Goal: Task Accomplishment & Management: Use online tool/utility

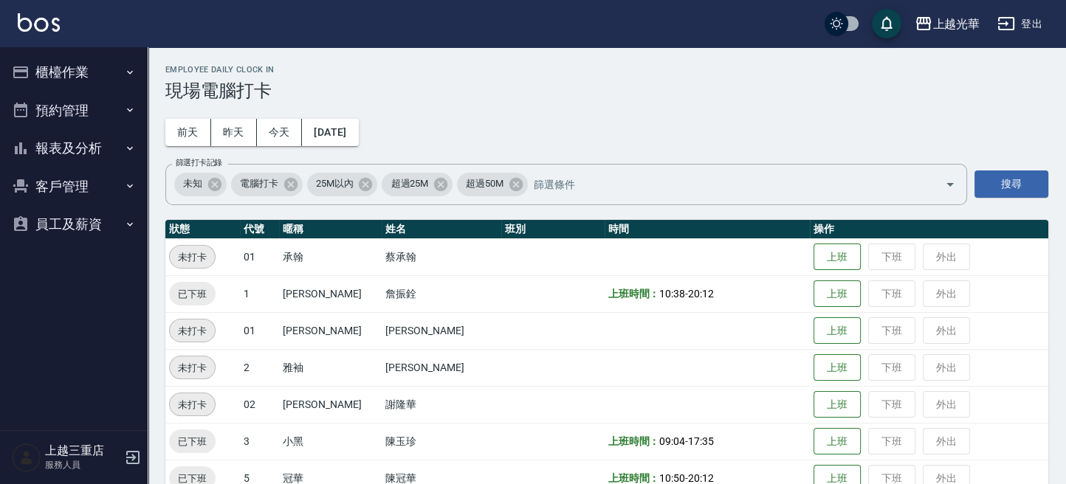
click at [101, 79] on button "櫃檯作業" at bounding box center [74, 72] width 136 height 38
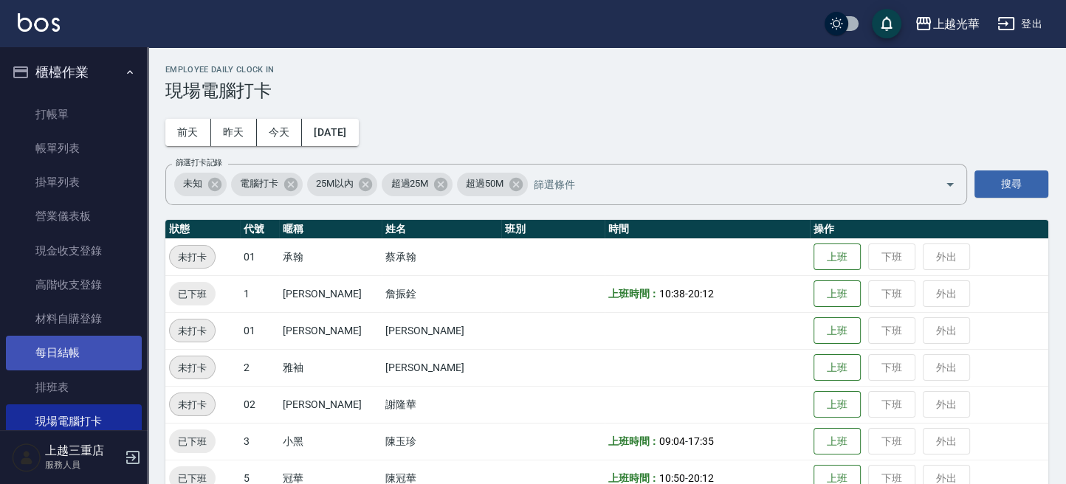
click at [83, 354] on link "每日結帳" at bounding box center [74, 353] width 136 height 34
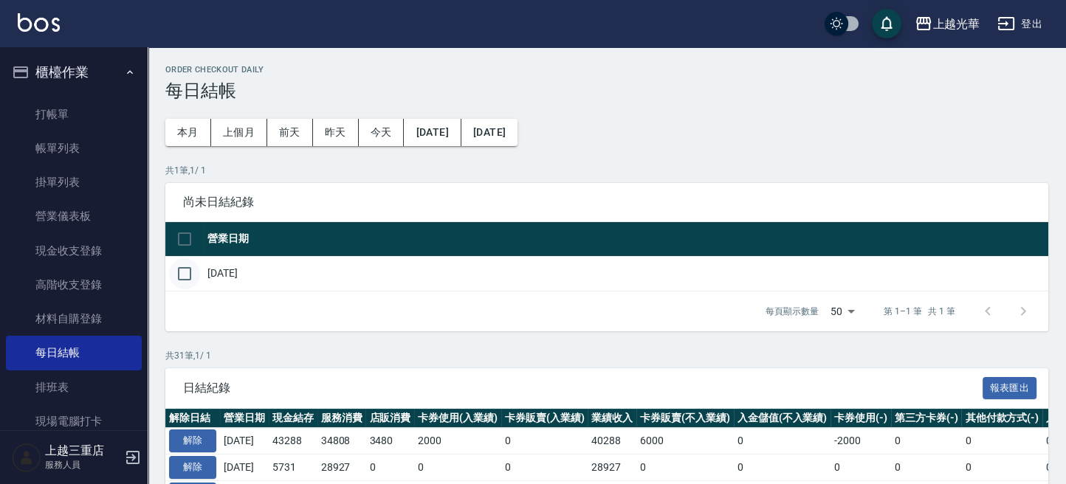
click at [182, 268] on input "checkbox" at bounding box center [184, 273] width 31 height 31
checkbox input "true"
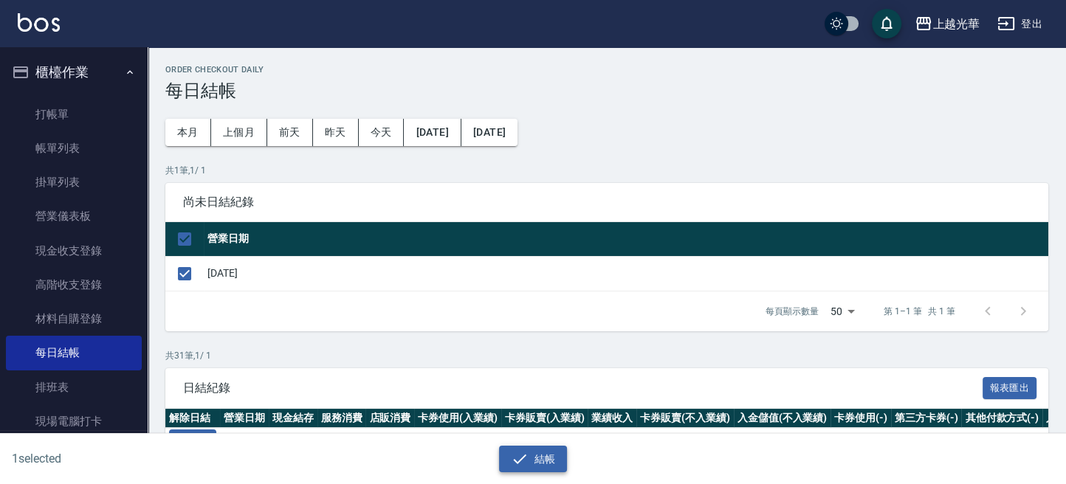
click at [549, 455] on button "結帳" at bounding box center [533, 459] width 69 height 27
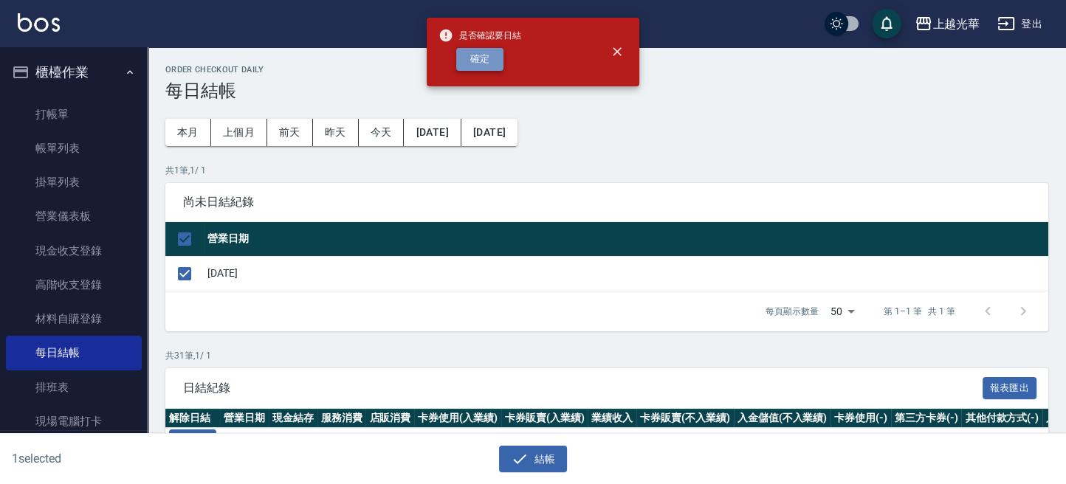
click at [482, 63] on button "確定" at bounding box center [479, 59] width 47 height 23
checkbox input "false"
